Goal: Information Seeking & Learning: Learn about a topic

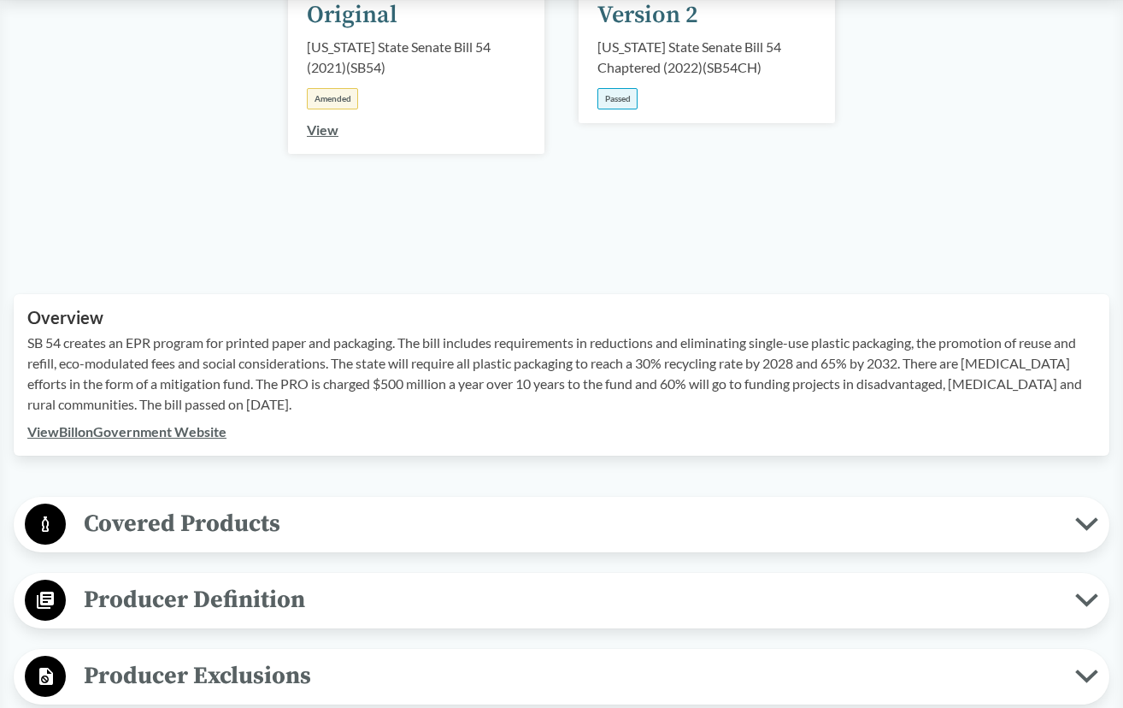
scroll to position [563, 0]
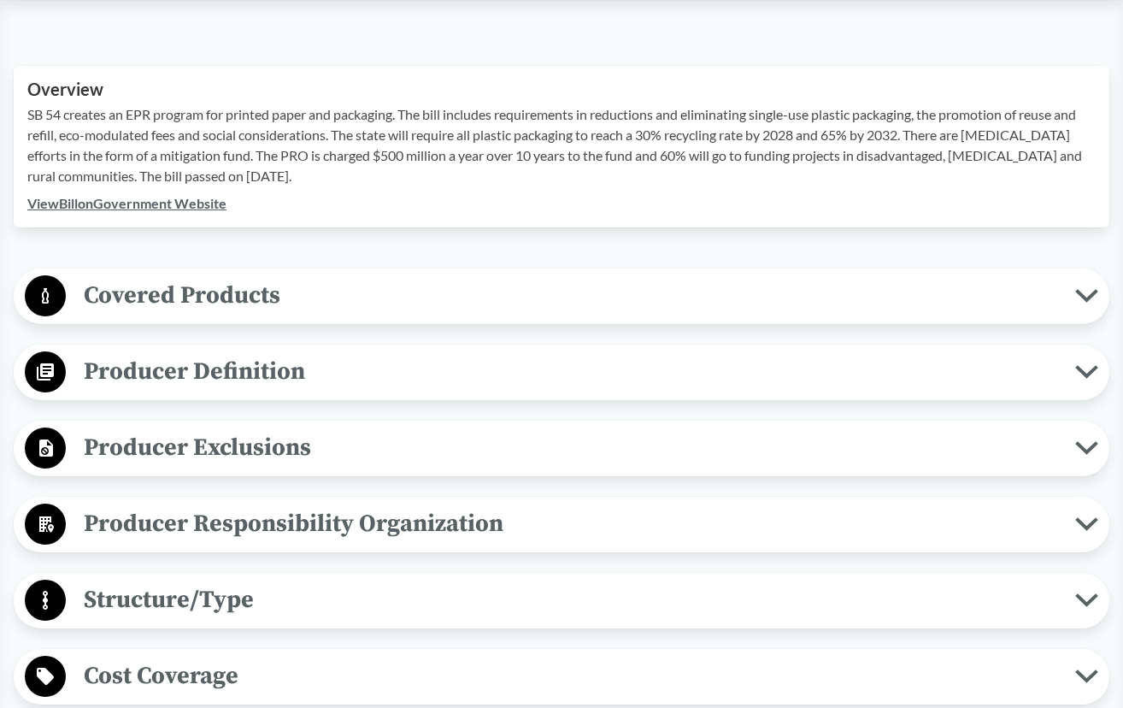
click at [260, 291] on span "Covered Products" at bounding box center [571, 295] width 1010 height 38
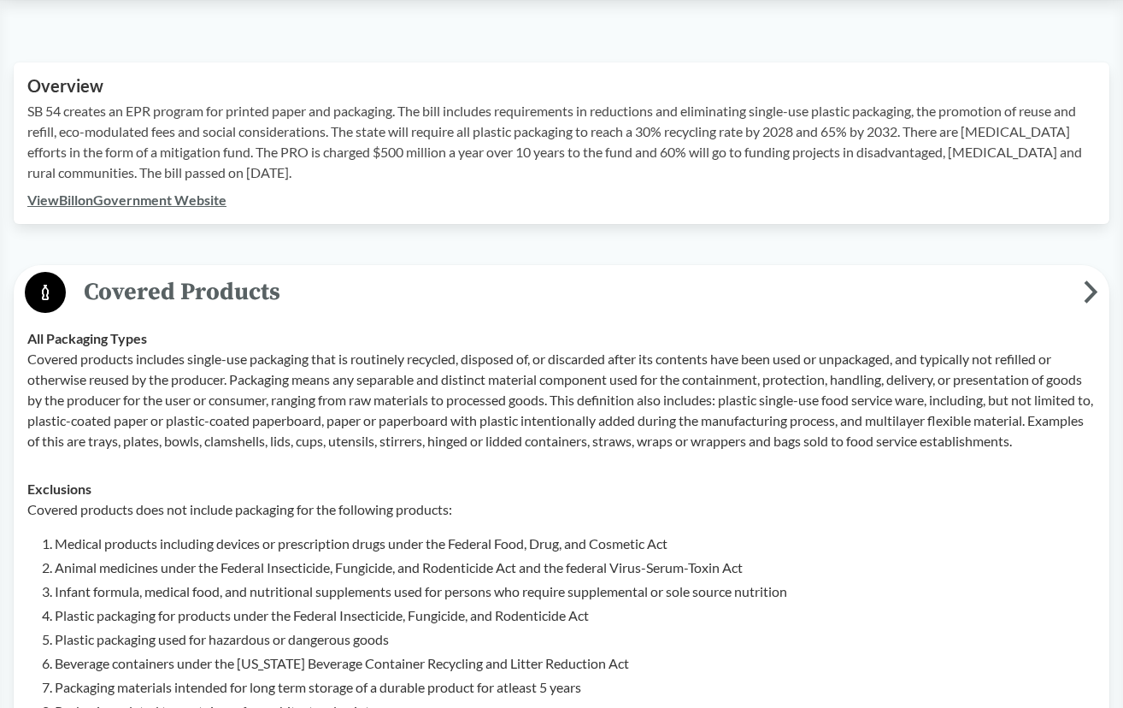
click at [260, 289] on span "Covered Products" at bounding box center [575, 292] width 1018 height 38
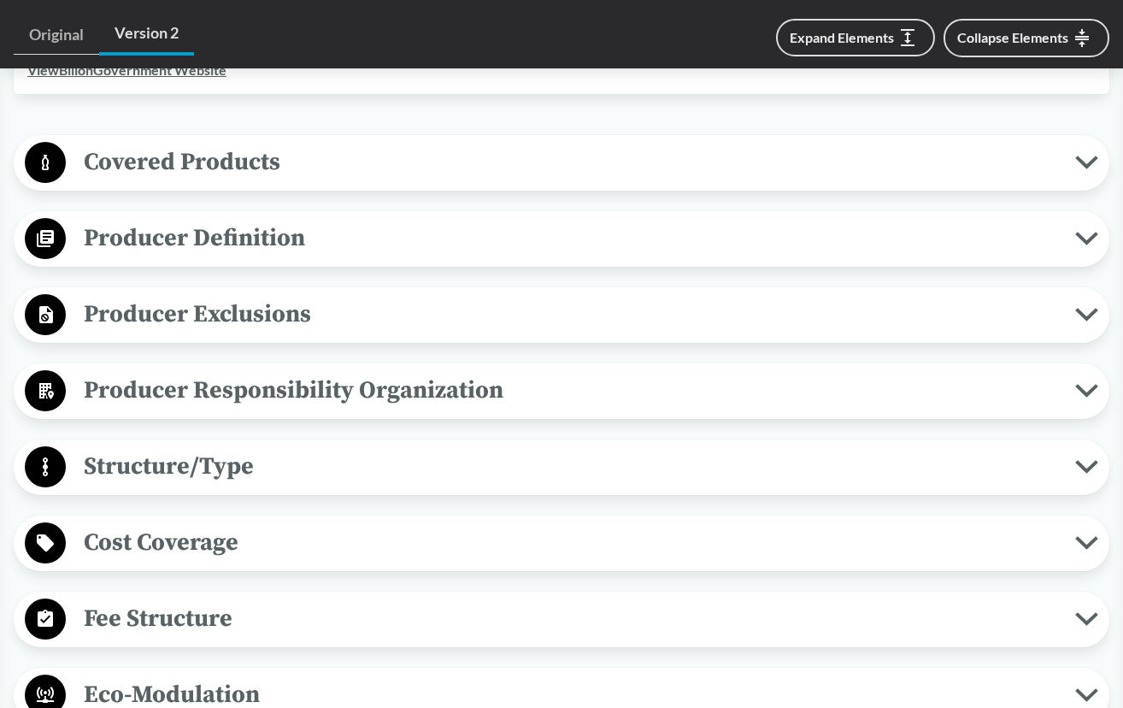
scroll to position [664, 0]
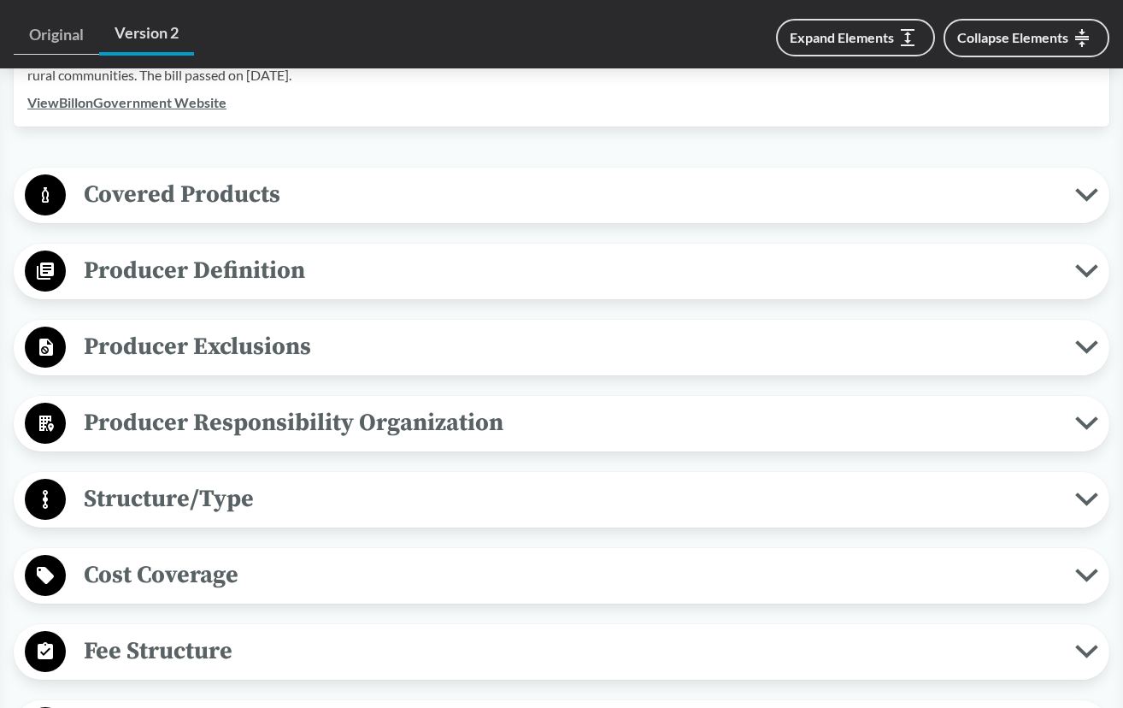
click at [266, 202] on span "Covered Products" at bounding box center [571, 194] width 1010 height 38
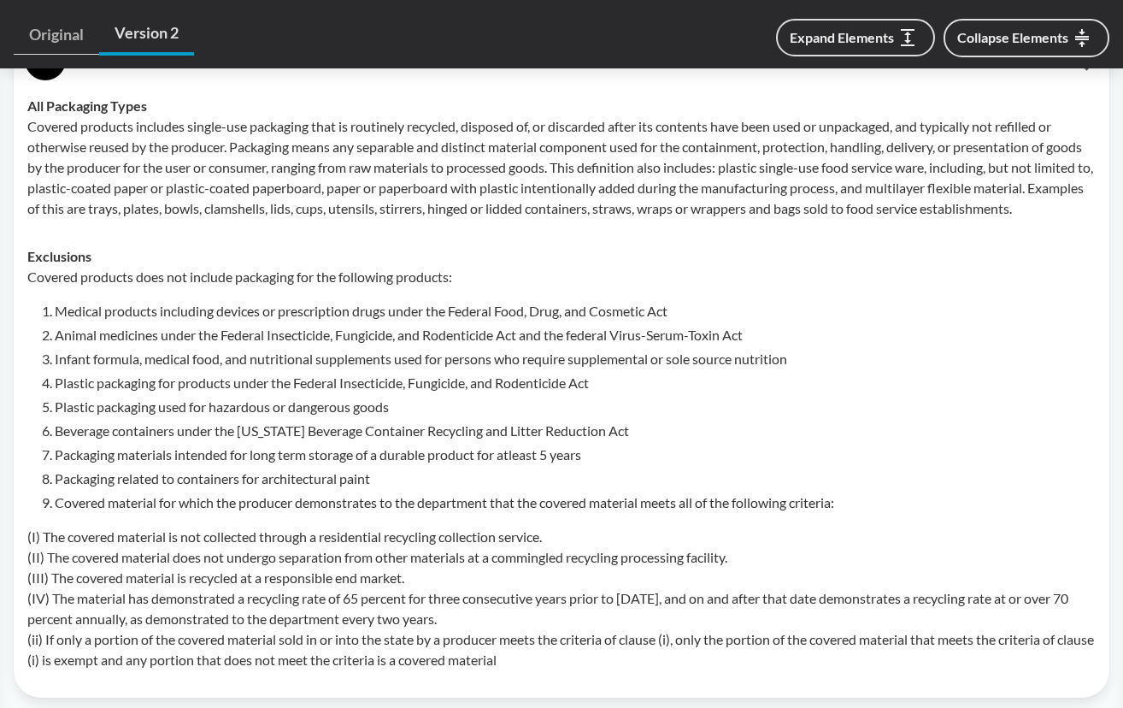
scroll to position [816, 0]
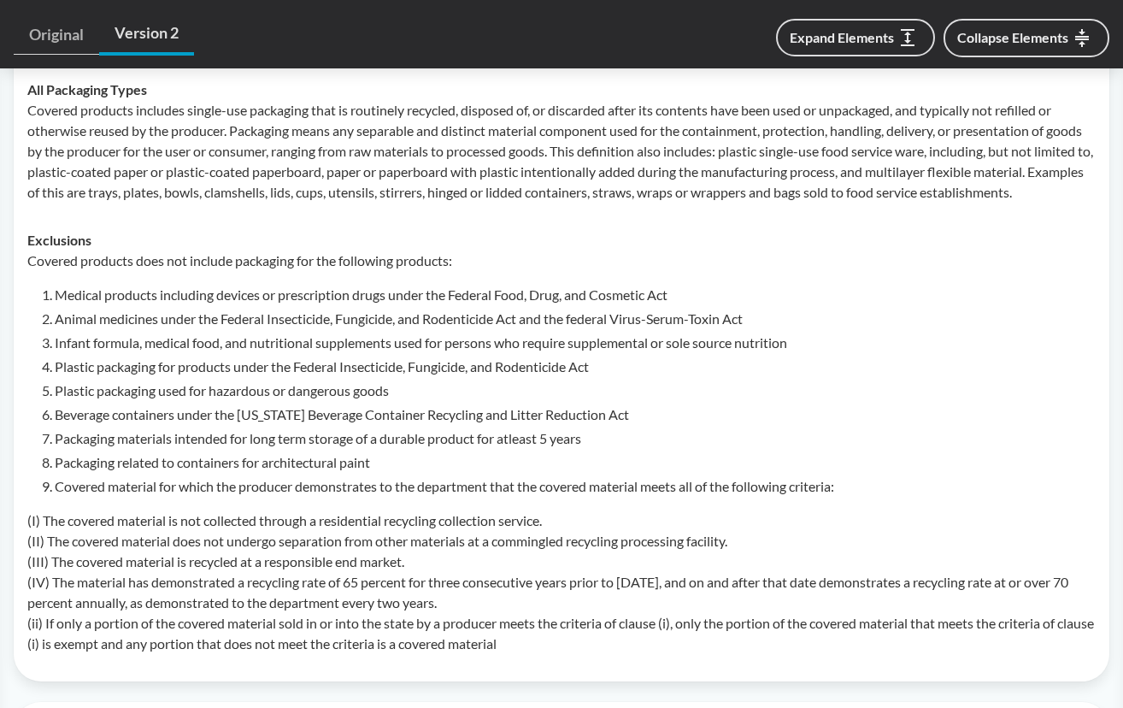
click at [274, 401] on li "Plastic packaging used for hazardous or dangerous goods" at bounding box center [575, 390] width 1041 height 21
drag, startPoint x: 303, startPoint y: 376, endPoint x: 398, endPoint y: 385, distance: 95.3
click at [398, 377] on li "Plastic packaging for products under the Federal Insecticide, Fungicide, and Ro…" at bounding box center [575, 366] width 1041 height 21
click at [512, 377] on li "Plastic packaging for products under the Federal Insecticide, Fungicide, and Ro…" at bounding box center [575, 366] width 1041 height 21
drag, startPoint x: 608, startPoint y: 366, endPoint x: 508, endPoint y: 365, distance: 100.0
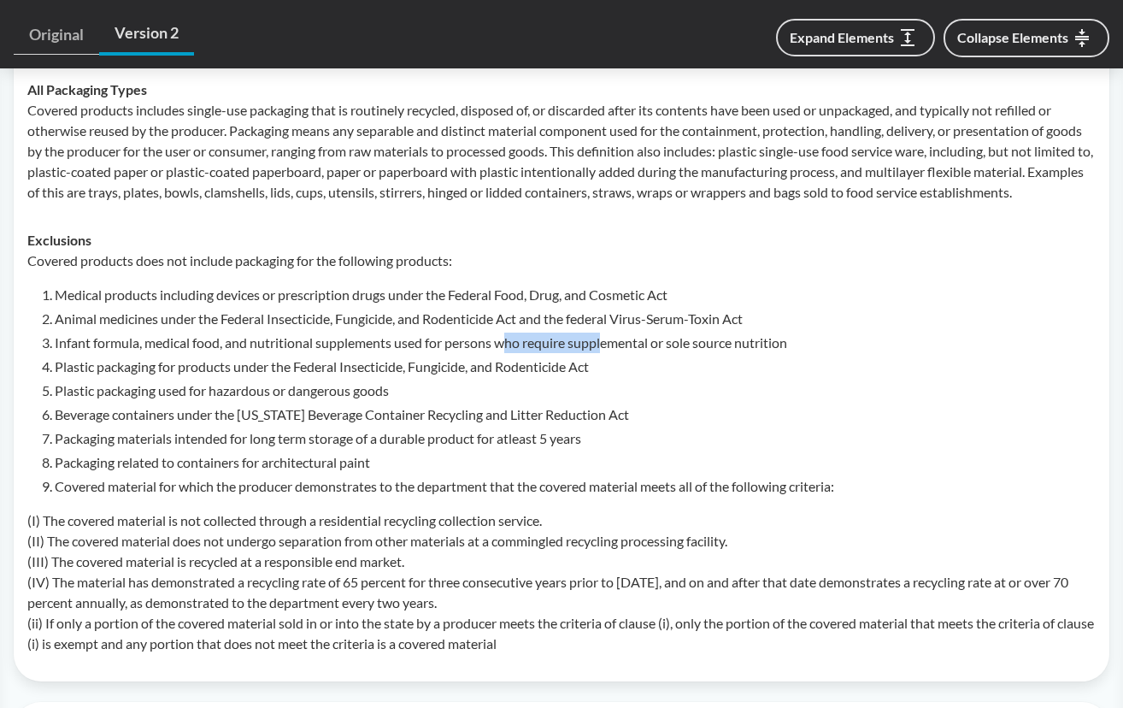
click at [509, 353] on li "Infant formula, medical food, and nutritional supplements used for persons who …" at bounding box center [575, 343] width 1041 height 21
click at [545, 353] on li "Infant formula, medical food, and nutritional supplements used for persons who …" at bounding box center [575, 343] width 1041 height 21
drag, startPoint x: 209, startPoint y: 362, endPoint x: 257, endPoint y: 364, distance: 47.9
click at [257, 353] on li "Infant formula, medical food, and nutritional supplements used for persons who …" at bounding box center [575, 343] width 1041 height 21
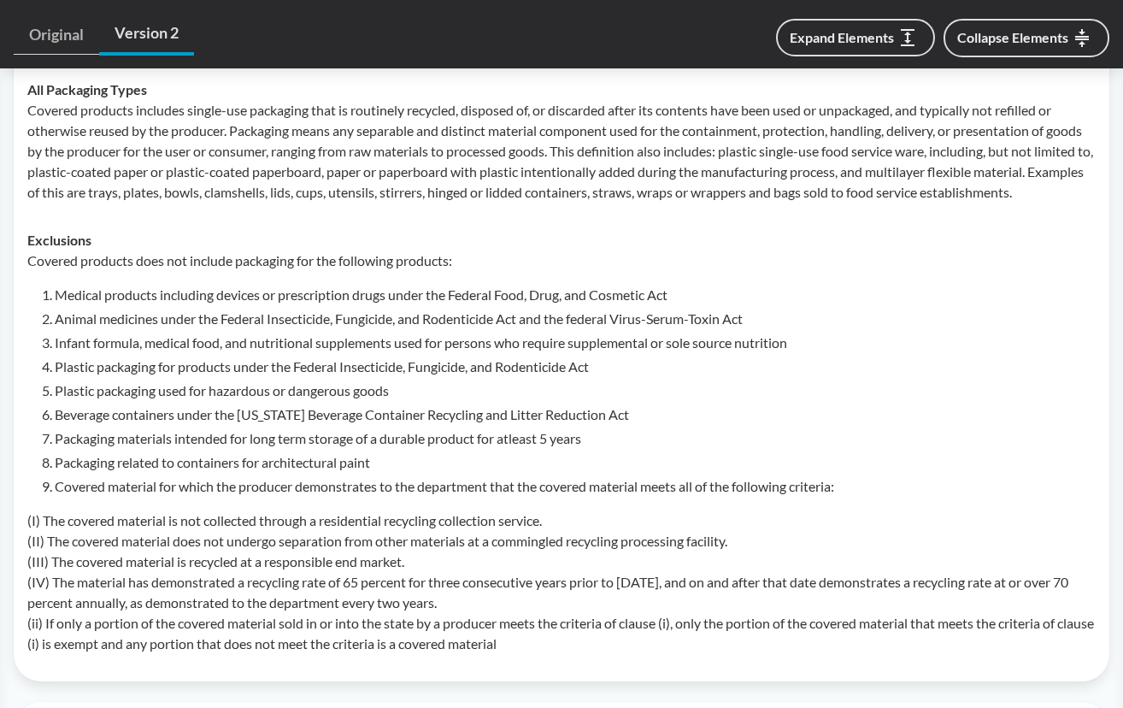
click at [305, 473] on li "Packaging related to containers for architectural paint" at bounding box center [575, 462] width 1041 height 21
